Goal: Task Accomplishment & Management: Manage account settings

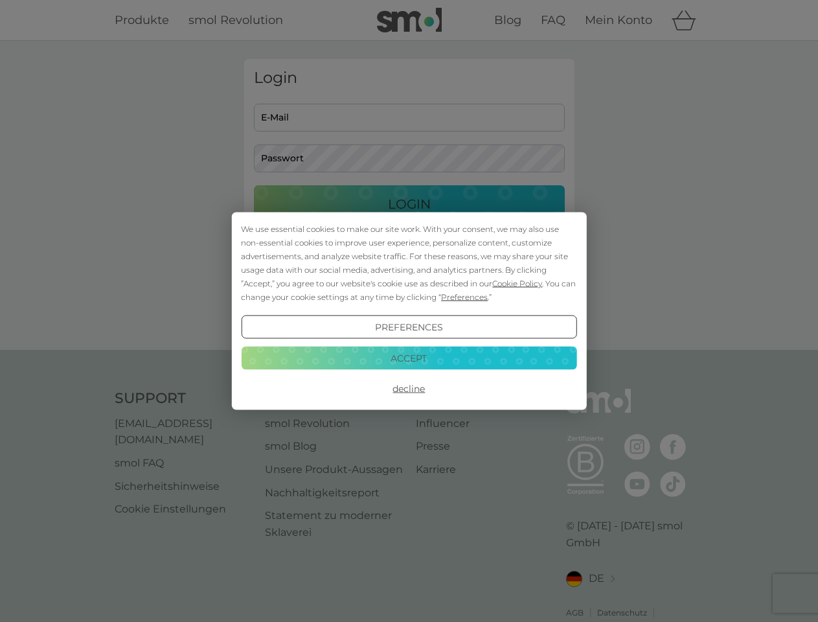
click at [517, 283] on span "Cookie Policy" at bounding box center [517, 283] width 50 height 10
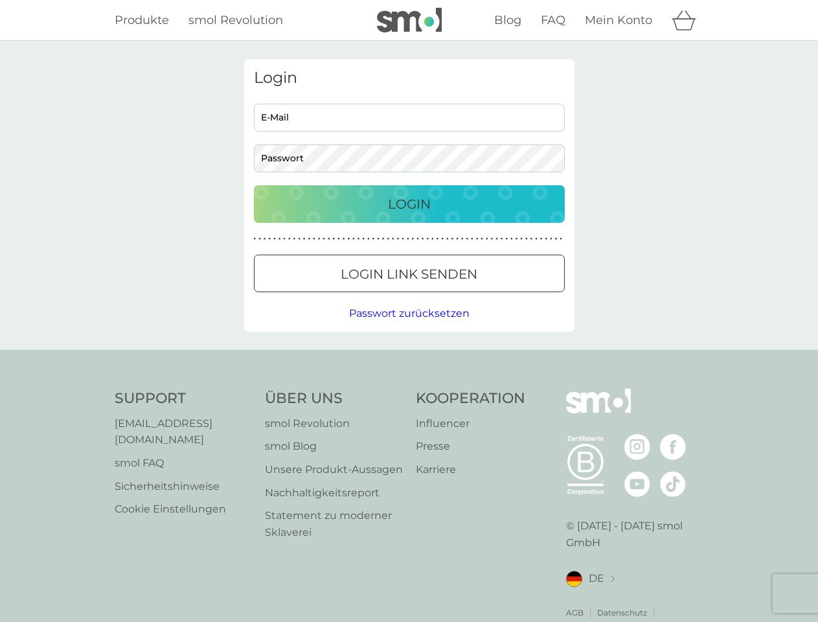
click at [463, 297] on div "Login E-Mail Passwort Login ● ● ● ● ● ● ● ● ● ● ● ● ● ● ● ● ● ● ● ● ● ● ● ● ● ●…" at bounding box center [409, 195] width 330 height 273
click at [409, 327] on div "Login E-Mail Passwort Login ● ● ● ● ● ● ● ● ● ● ● ● ● ● ● ● ● ● ● ● ● ● ● ● ● ●…" at bounding box center [409, 195] width 330 height 273
click at [409, 389] on div "Support [EMAIL_ADDRESS][DOMAIN_NAME] smol FAQ Sicherheitshinweise Cookie Einste…" at bounding box center [409, 513] width 589 height 249
click at [409, 357] on div "Support [EMAIL_ADDRESS][DOMAIN_NAME] smol FAQ Sicherheitshinweise Cookie Einste…" at bounding box center [409, 513] width 818 height 326
